Goal: Task Accomplishment & Management: Use online tool/utility

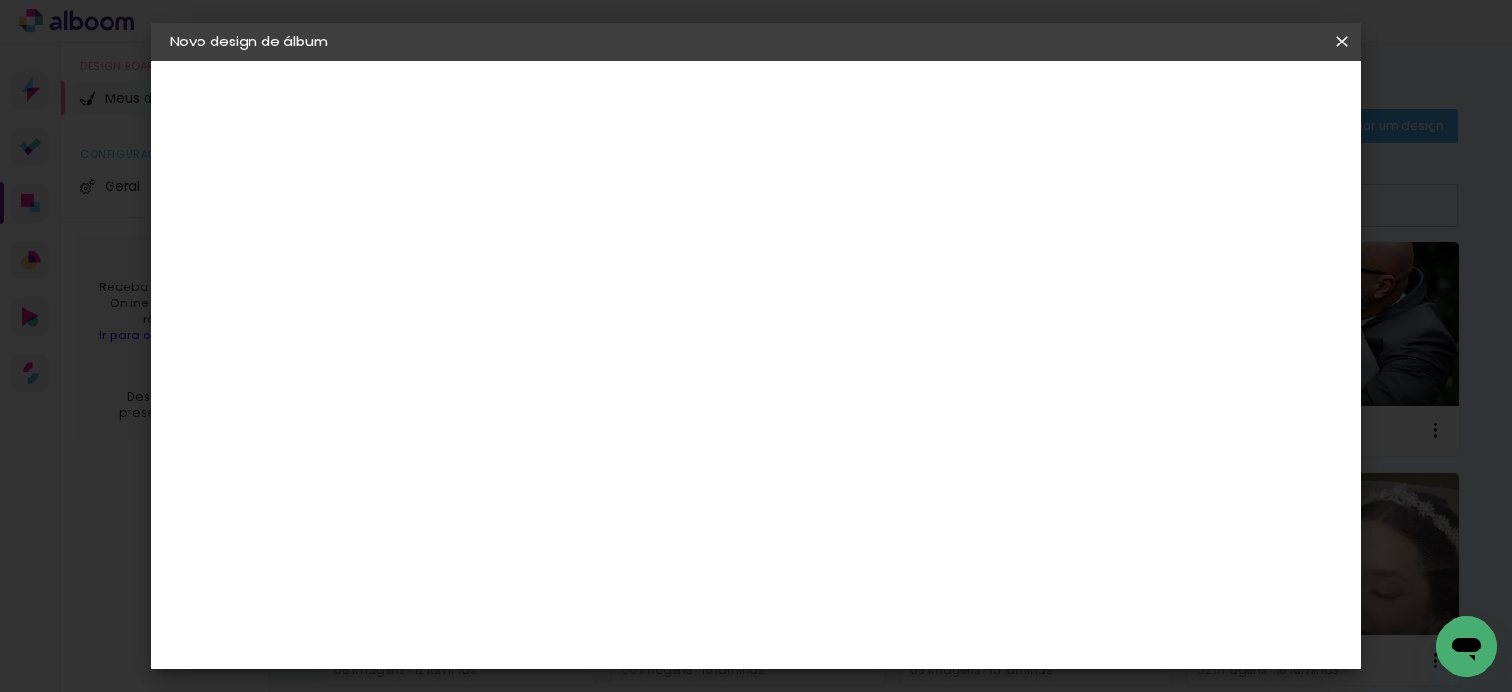
scroll to position [4217, 0]
click at [0, 0] on slot "Avançar" at bounding box center [0, 0] width 0 height 0
click at [677, 670] on span "20 × 30 cm" at bounding box center [642, 695] width 70 height 50
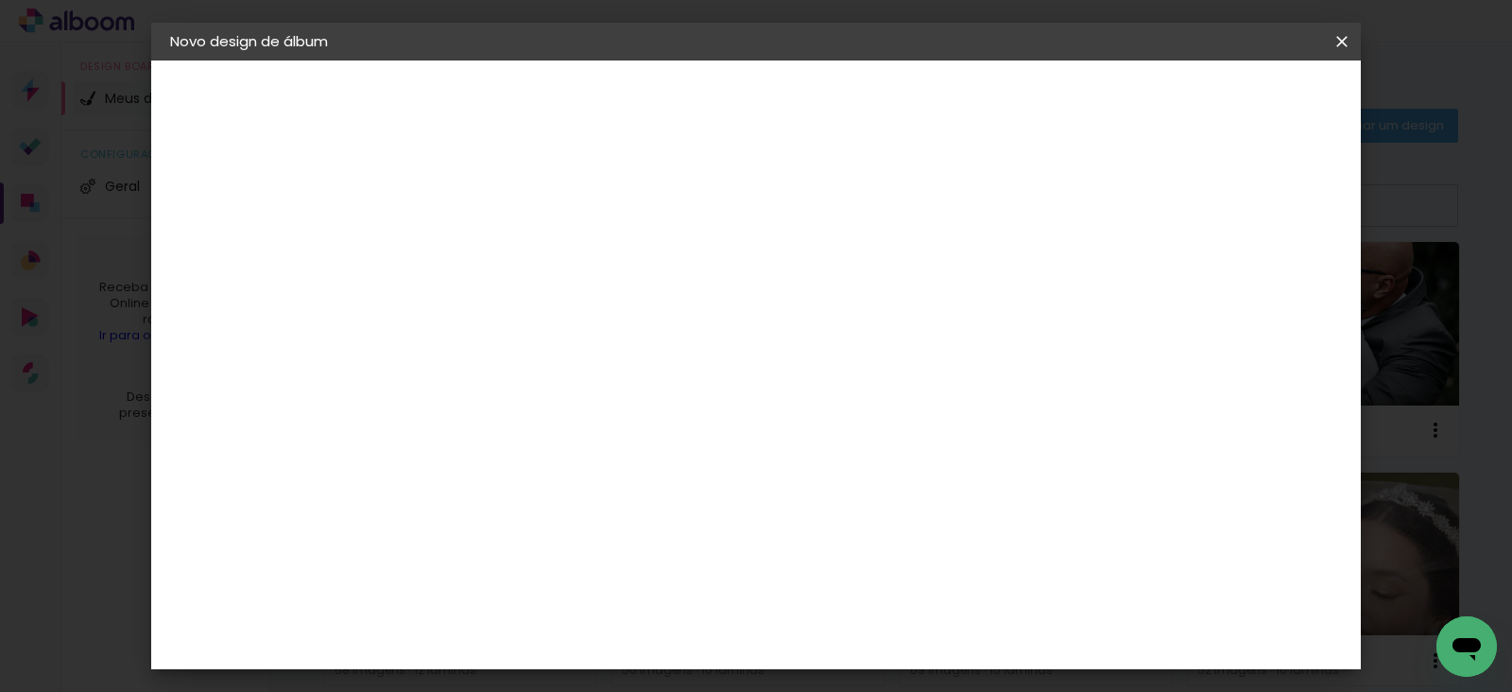
click at [816, 81] on header "Modelo Escolha o modelo do álbum. Voltar Avançar" at bounding box center [606, 116] width 419 height 112
click at [0, 0] on slot "Avançar" at bounding box center [0, 0] width 0 height 0
click at [0, 0] on slot "Mostrar sangria" at bounding box center [0, 0] width 0 height 0
type paper-checkbox "on"
click at [899, 82] on header "Revisão Verifique as configurações do seu álbum. Voltar Iniciar design" at bounding box center [648, 116] width 502 height 112
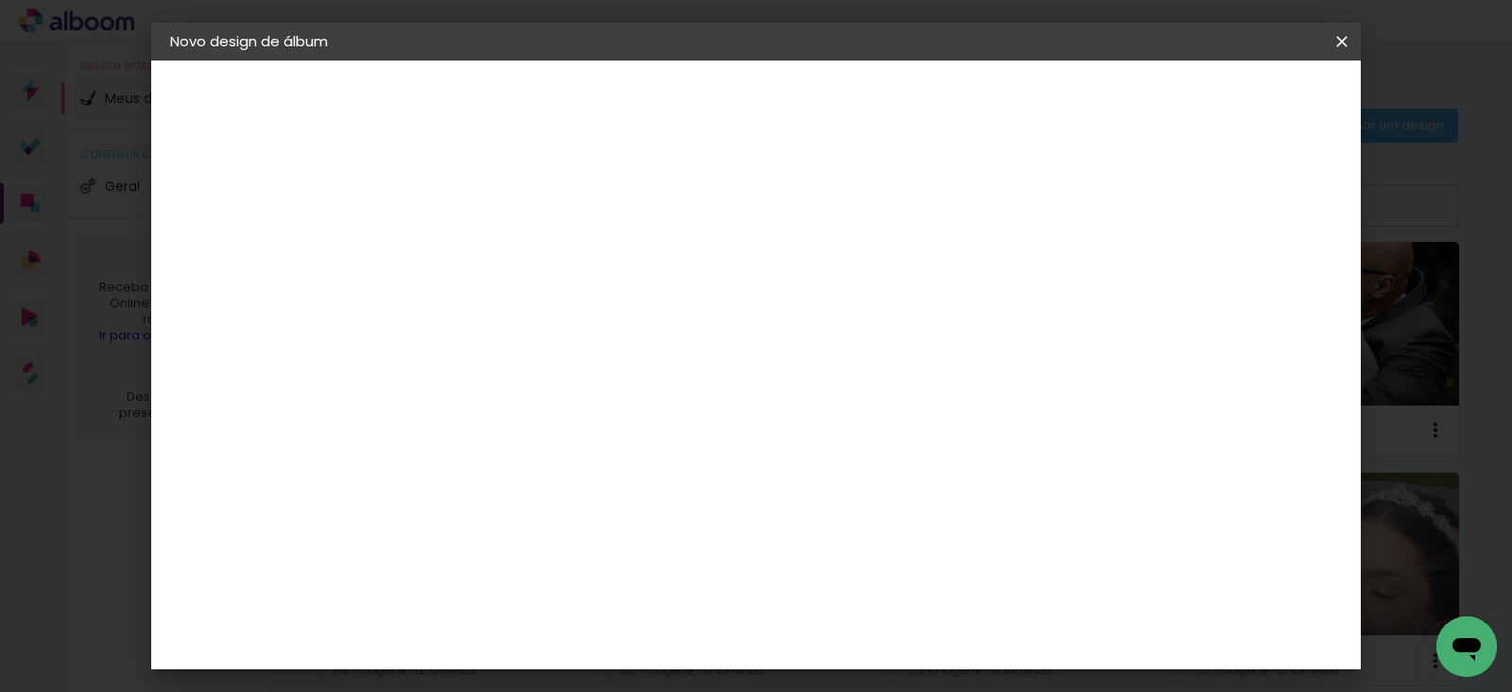
click at [852, 94] on span "Iniciar design" at bounding box center [825, 107] width 54 height 26
